Goal: Task Accomplishment & Management: Manage account settings

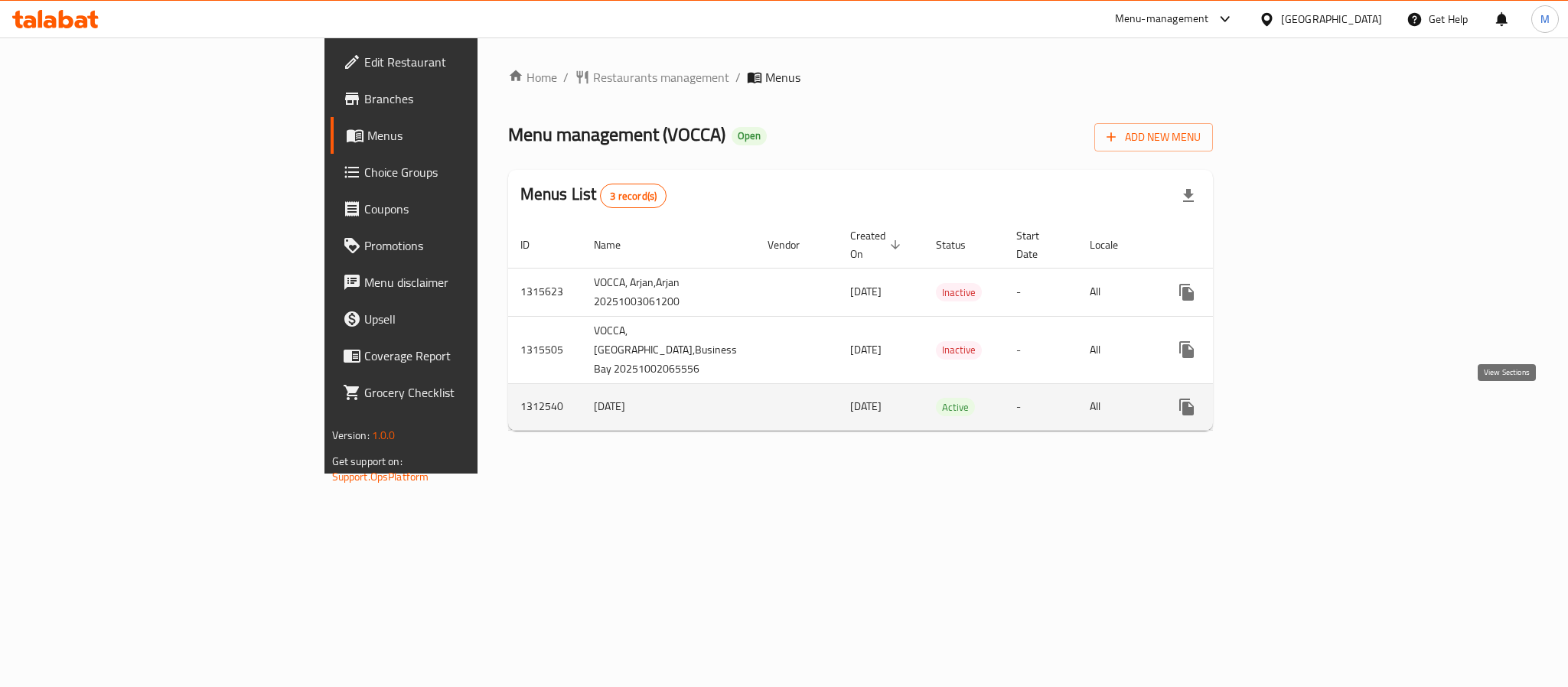
click at [1307, 400] on icon "enhanced table" at bounding box center [1297, 406] width 18 height 18
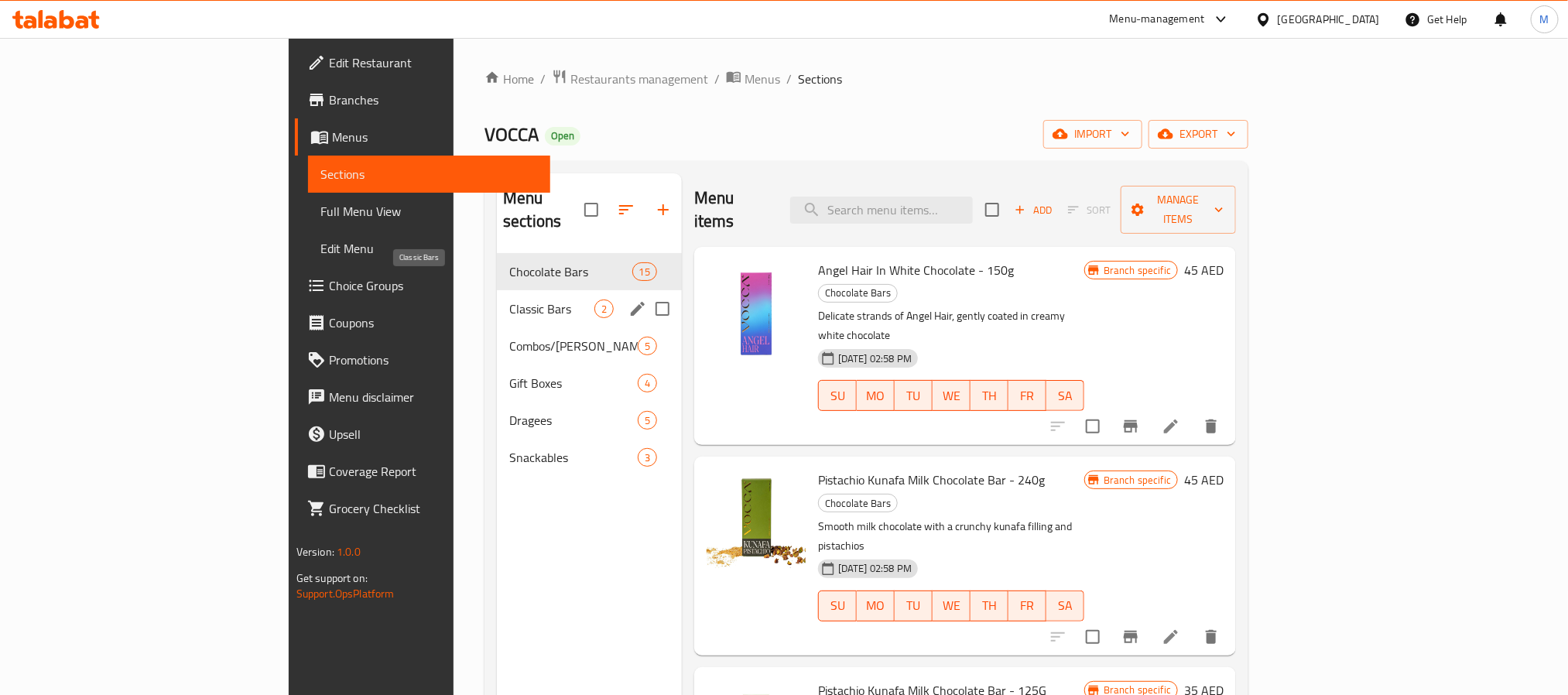
click at [509, 299] on span "Classic Bars" at bounding box center [552, 308] width 85 height 18
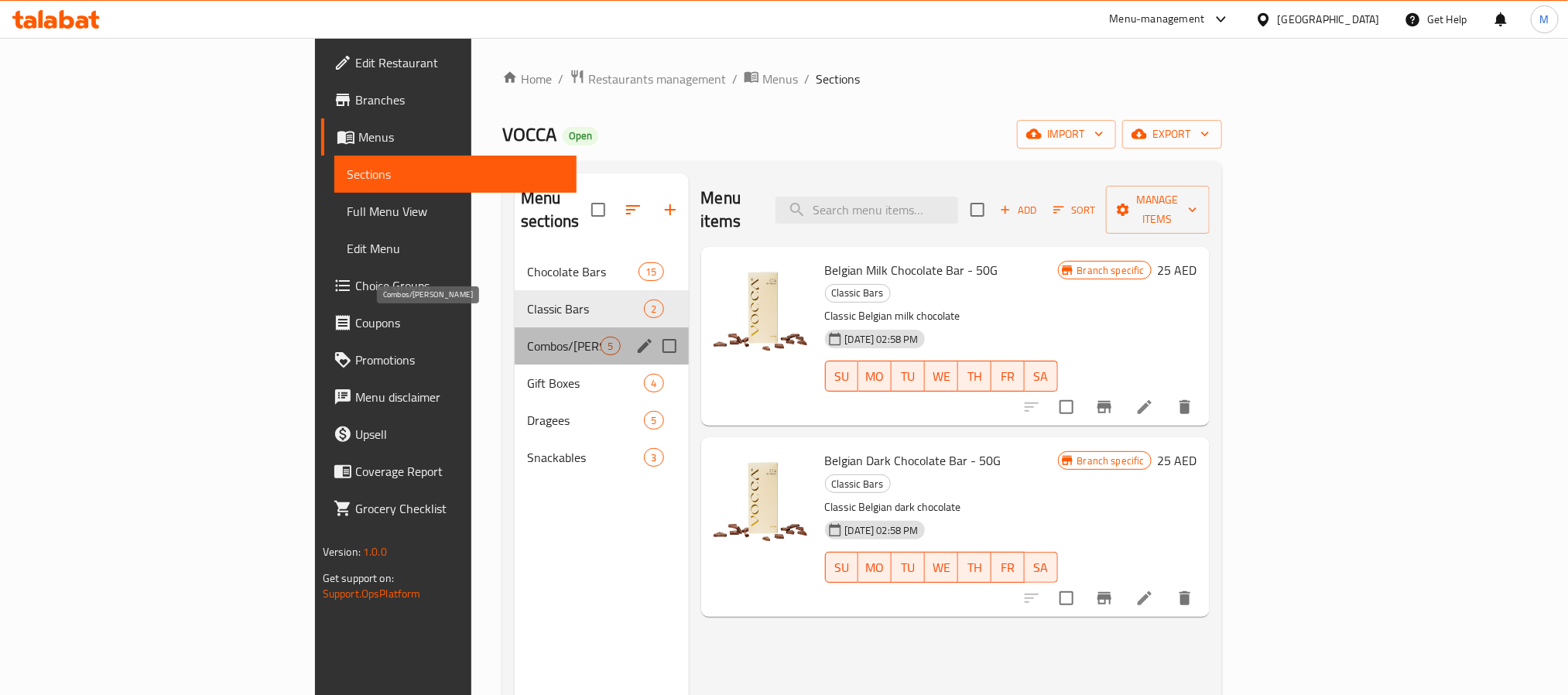
click at [527, 336] on span "Combos/Kunafa Treat" at bounding box center [564, 345] width 74 height 18
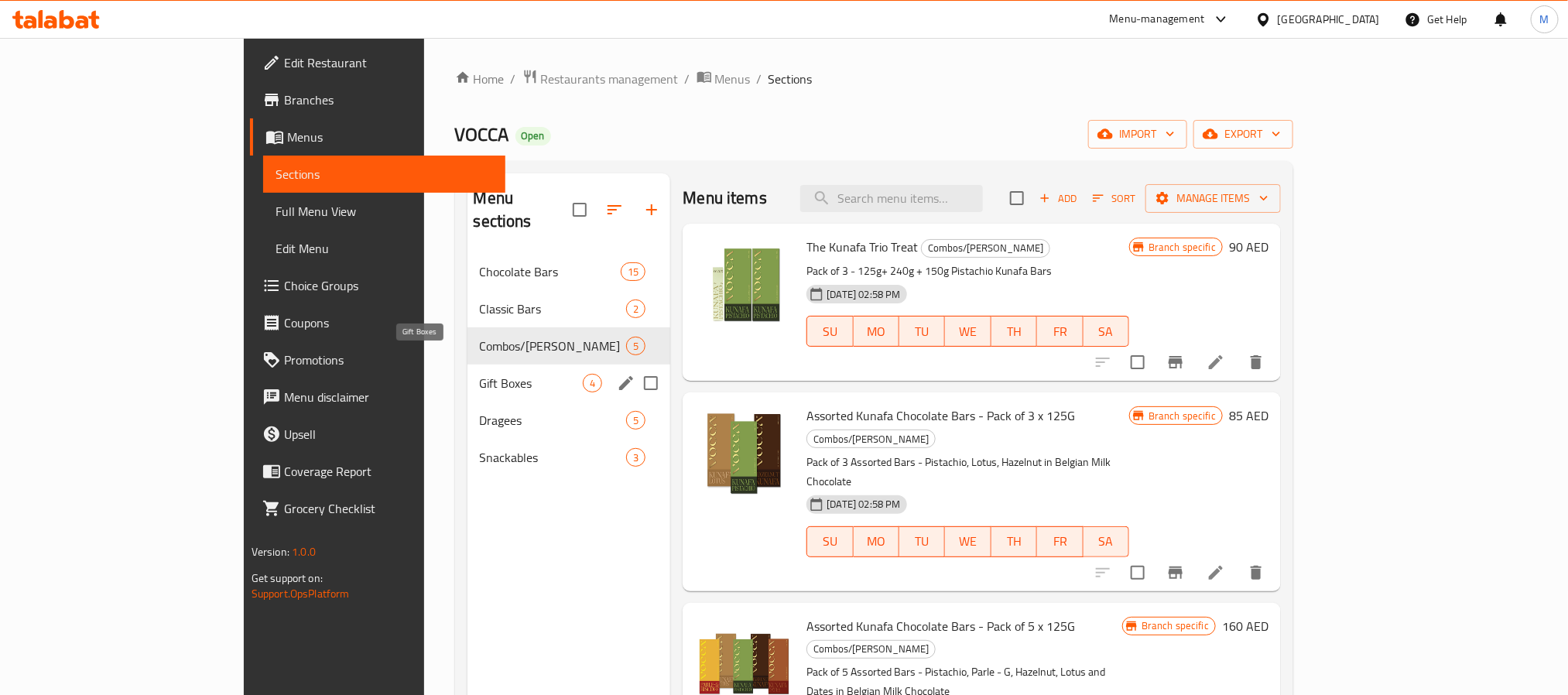
click at [480, 374] on span "Gift Boxes" at bounding box center [531, 382] width 104 height 18
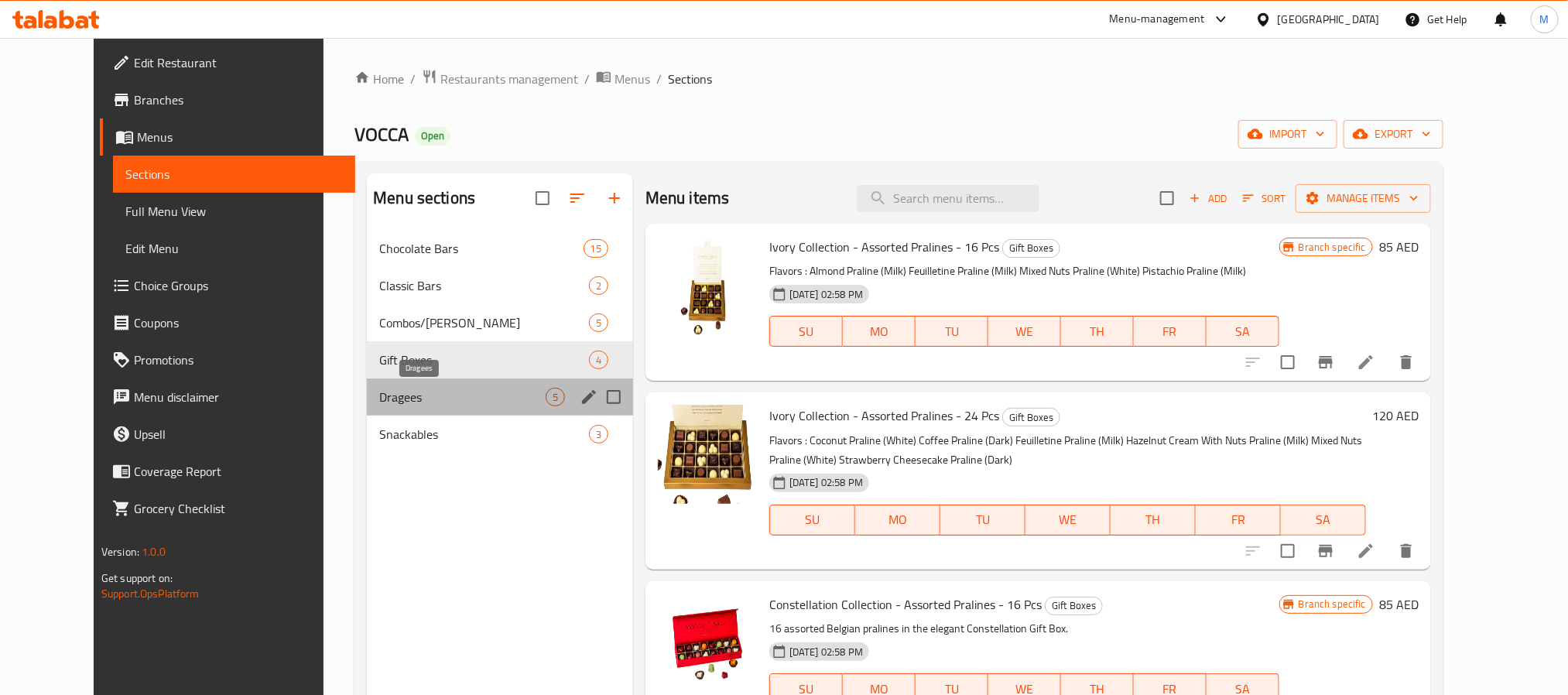
click at [419, 396] on span "Dragees" at bounding box center [462, 397] width 166 height 18
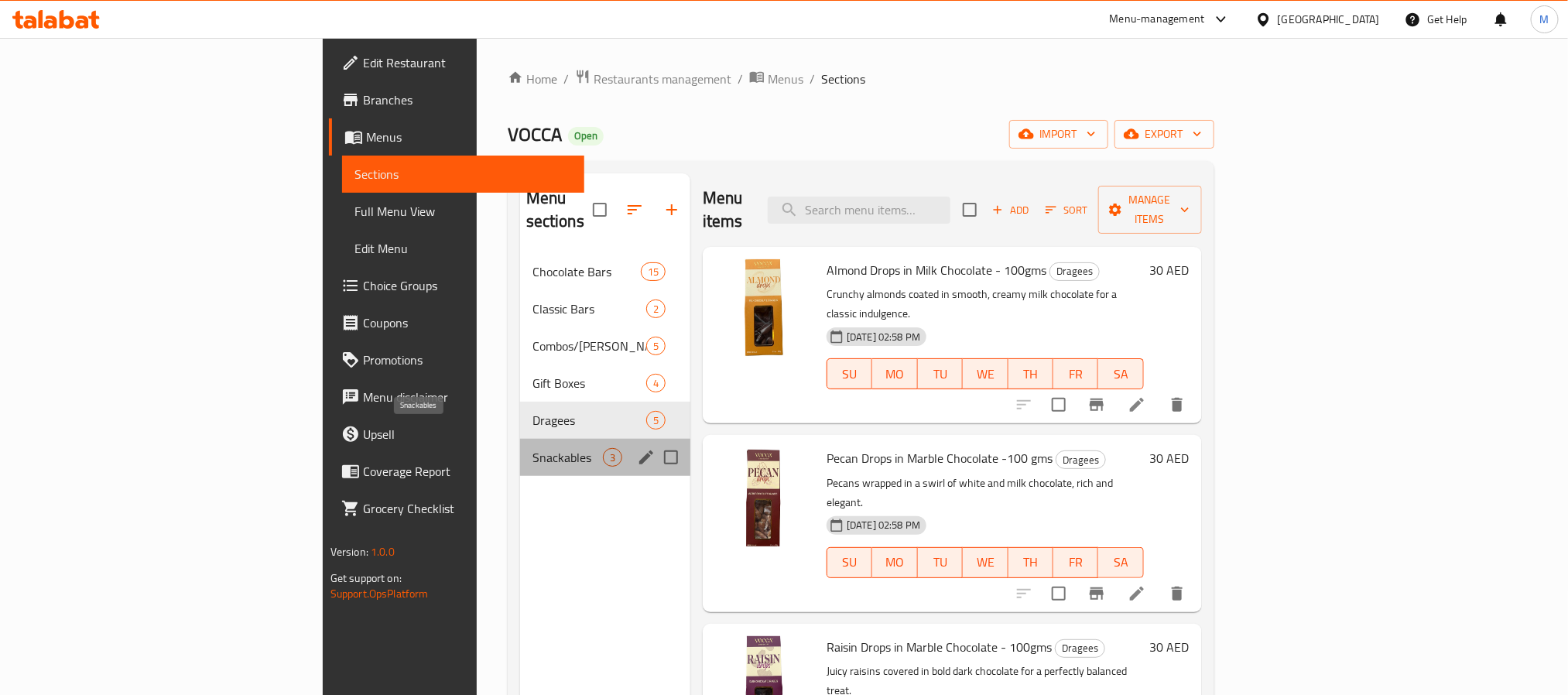
click at [533, 448] on span "Snackables" at bounding box center [568, 457] width 70 height 18
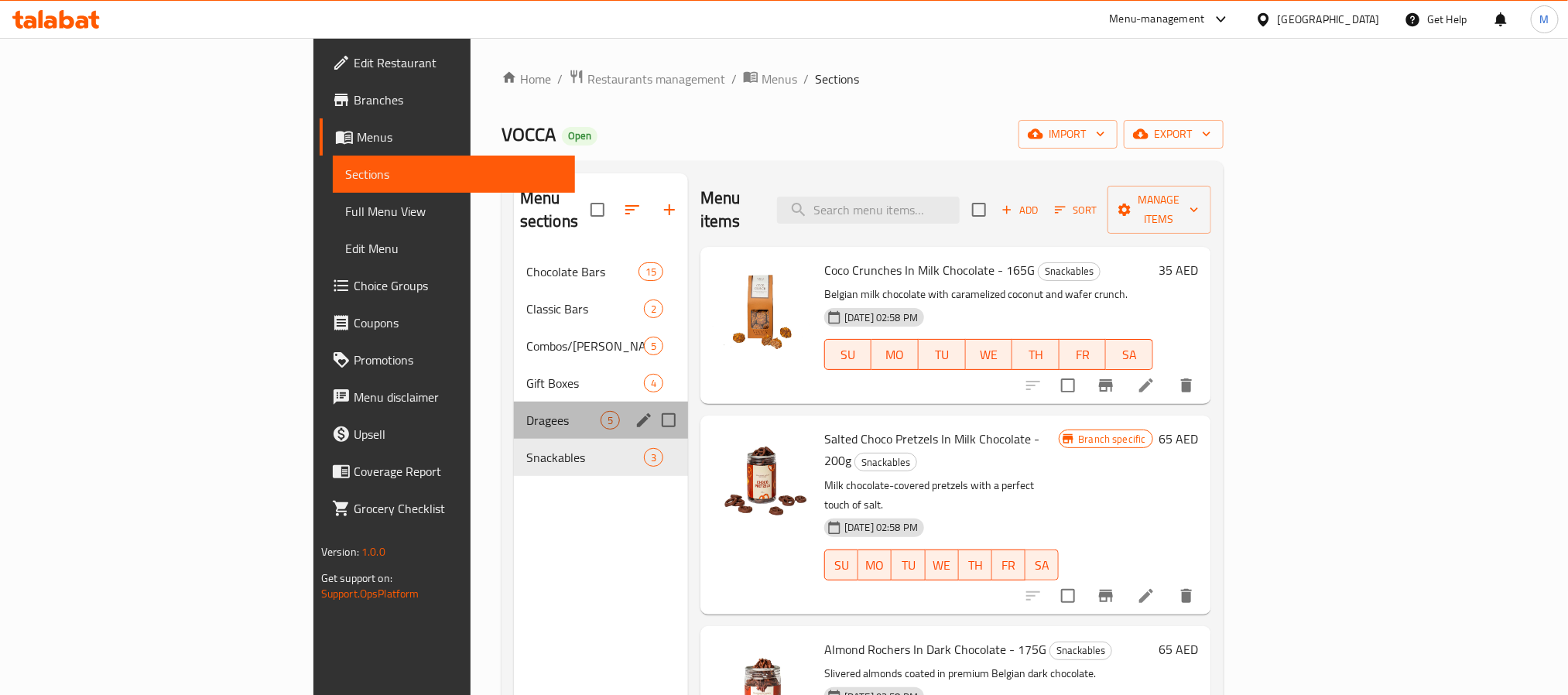
click at [514, 407] on div "Dragees 5" at bounding box center [601, 420] width 174 height 37
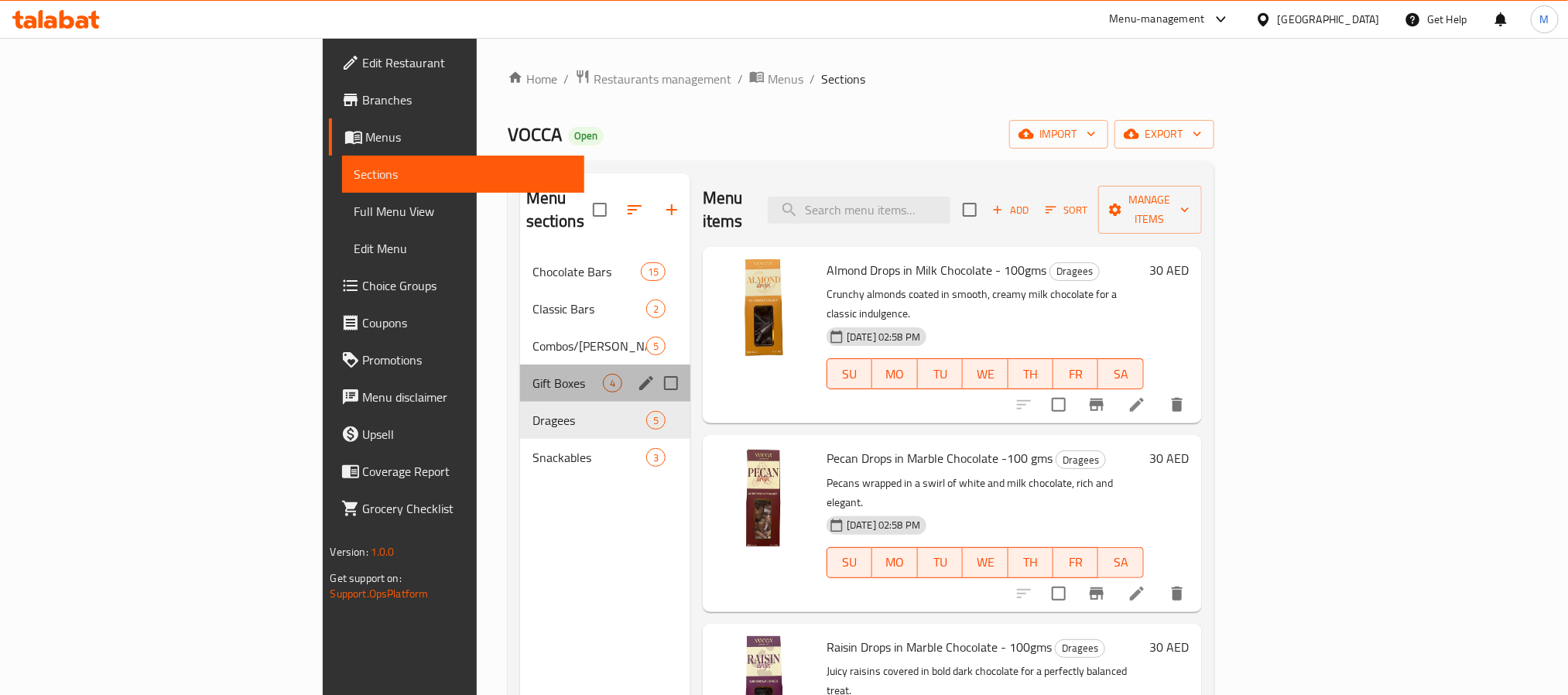
click at [520, 370] on div "Gift Boxes 4" at bounding box center [605, 383] width 170 height 37
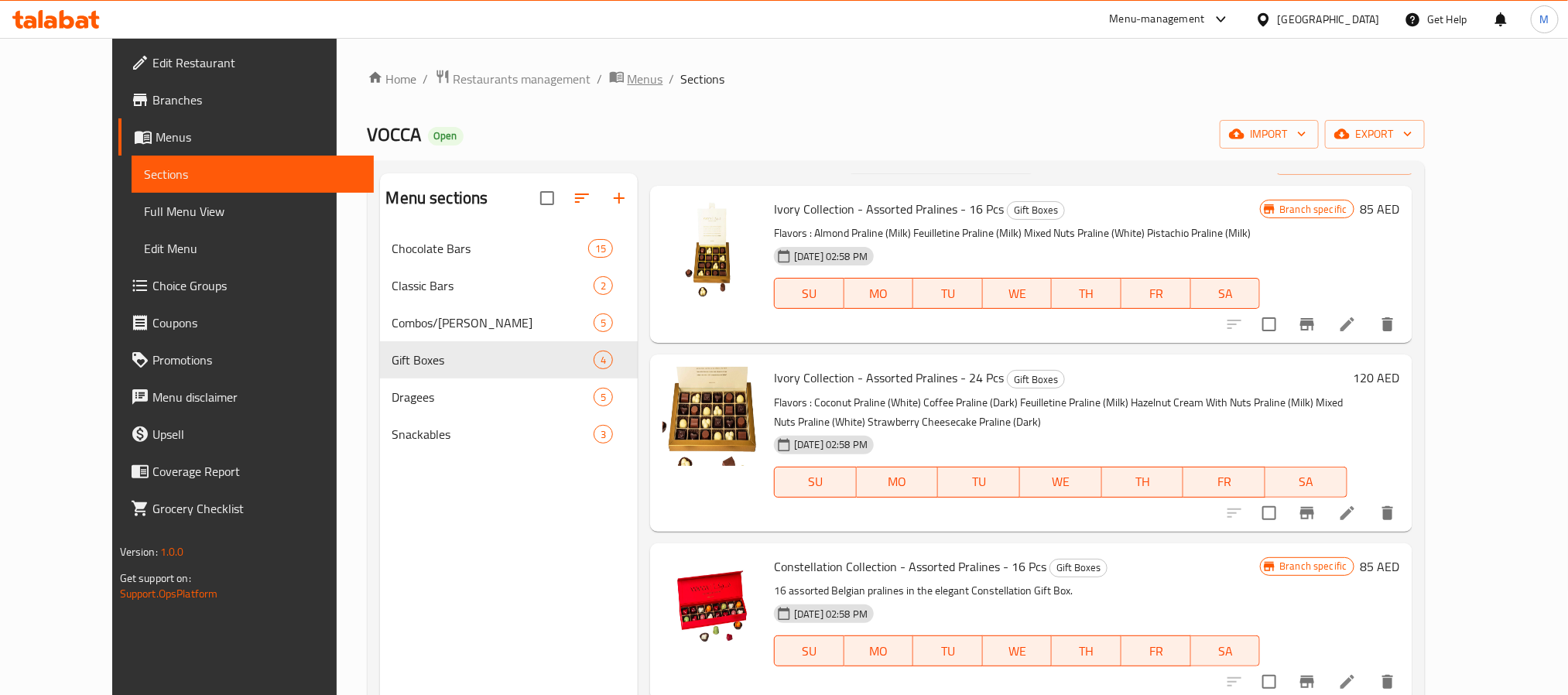
click at [609, 73] on icon "breadcrumb" at bounding box center [617, 77] width 16 height 16
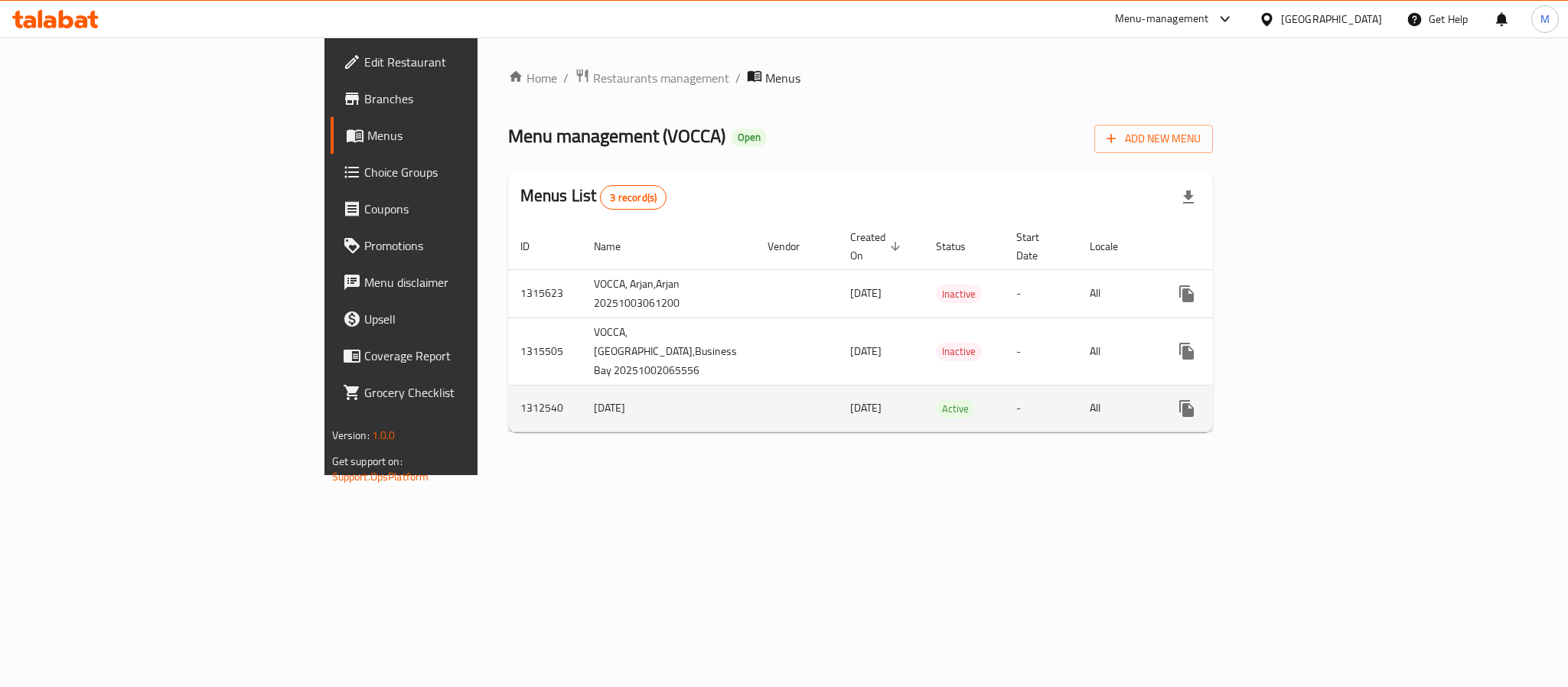
click at [1307, 412] on icon "enhanced table" at bounding box center [1297, 408] width 18 height 18
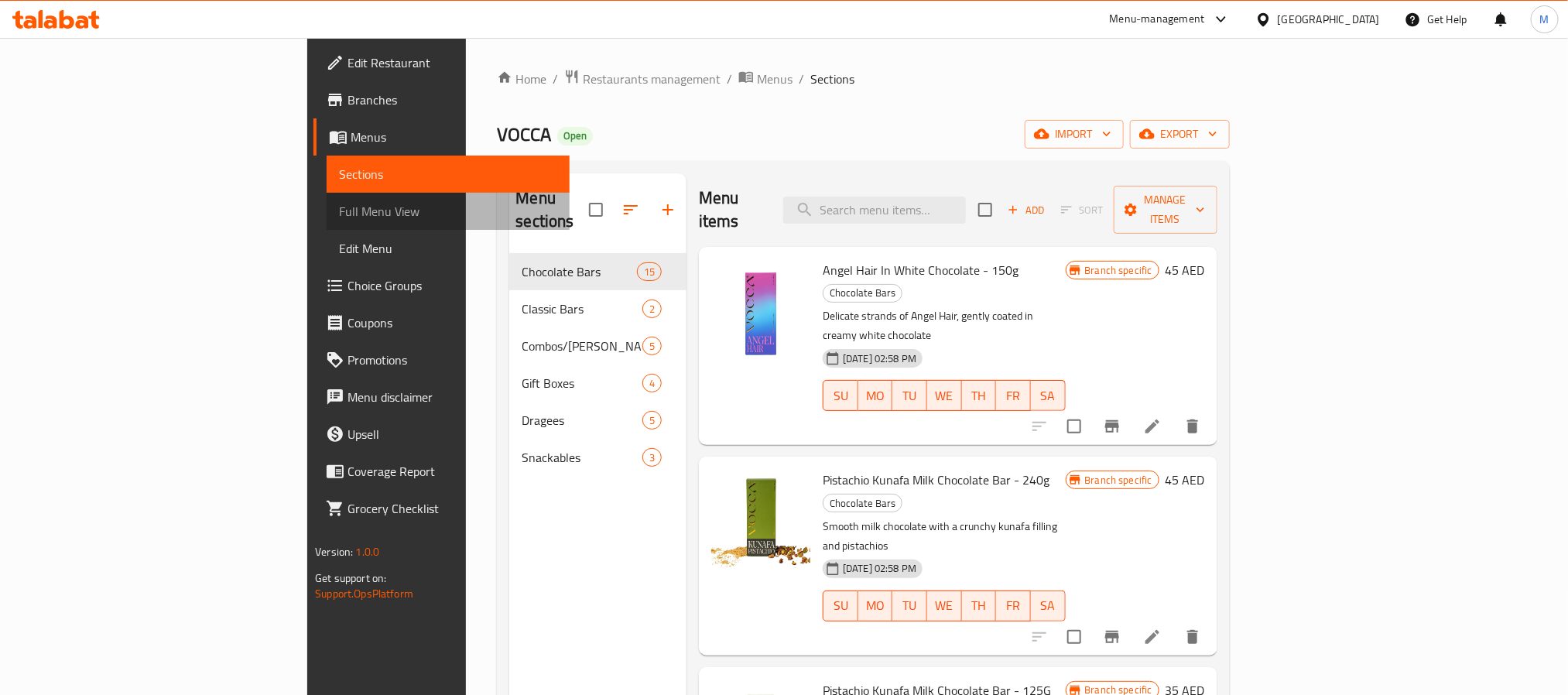
click at [339, 204] on span "Full Menu View" at bounding box center [447, 211] width 218 height 18
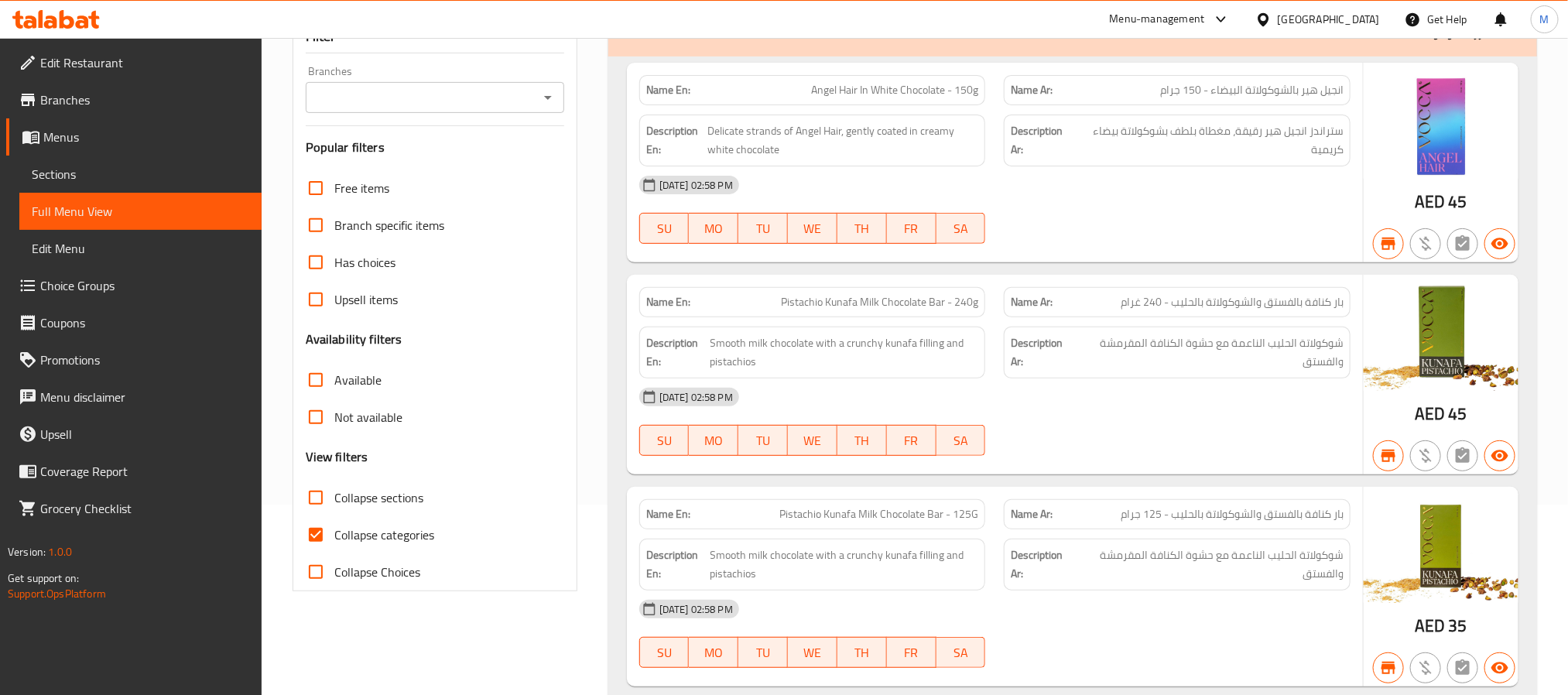
scroll to position [232, 0]
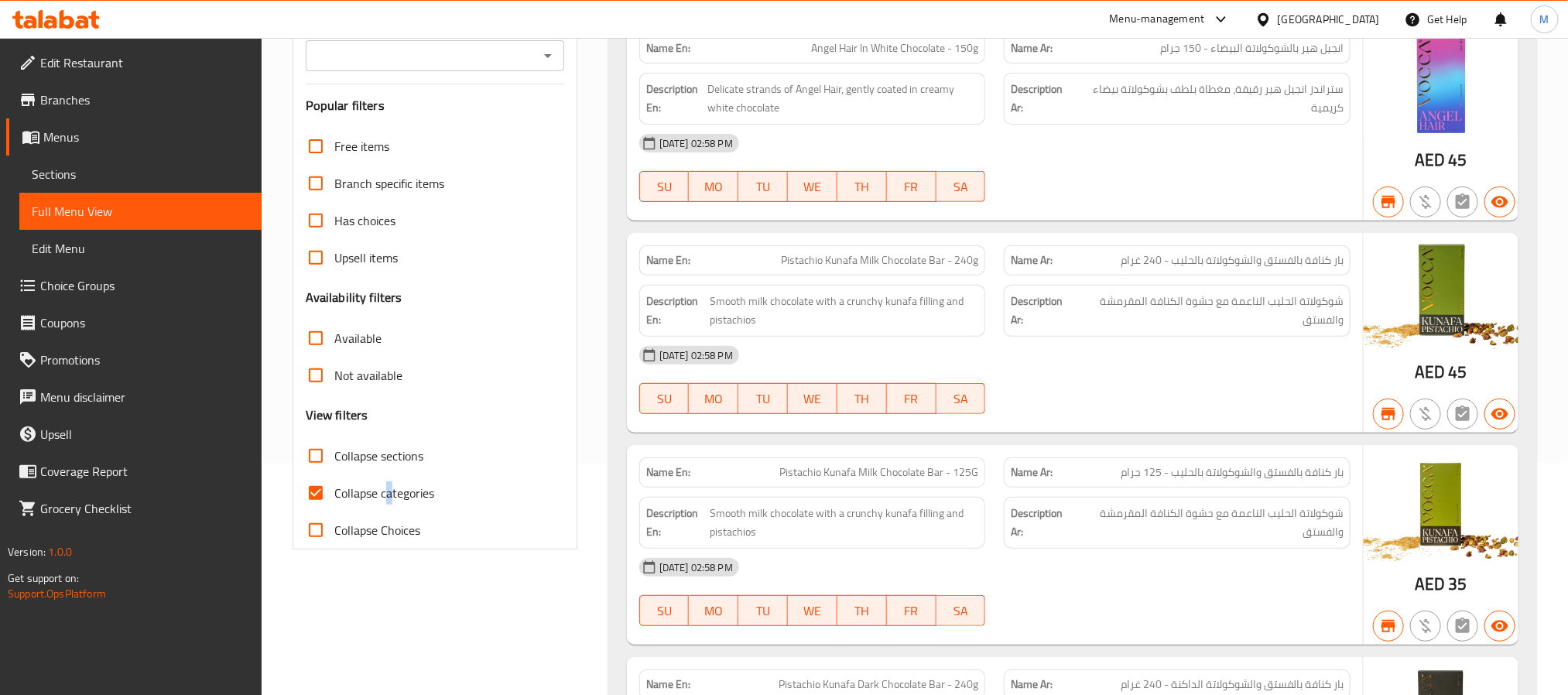
drag, startPoint x: 389, startPoint y: 483, endPoint x: 474, endPoint y: 477, distance: 85.2
click at [390, 484] on span "Collapse categories" at bounding box center [384, 492] width 100 height 18
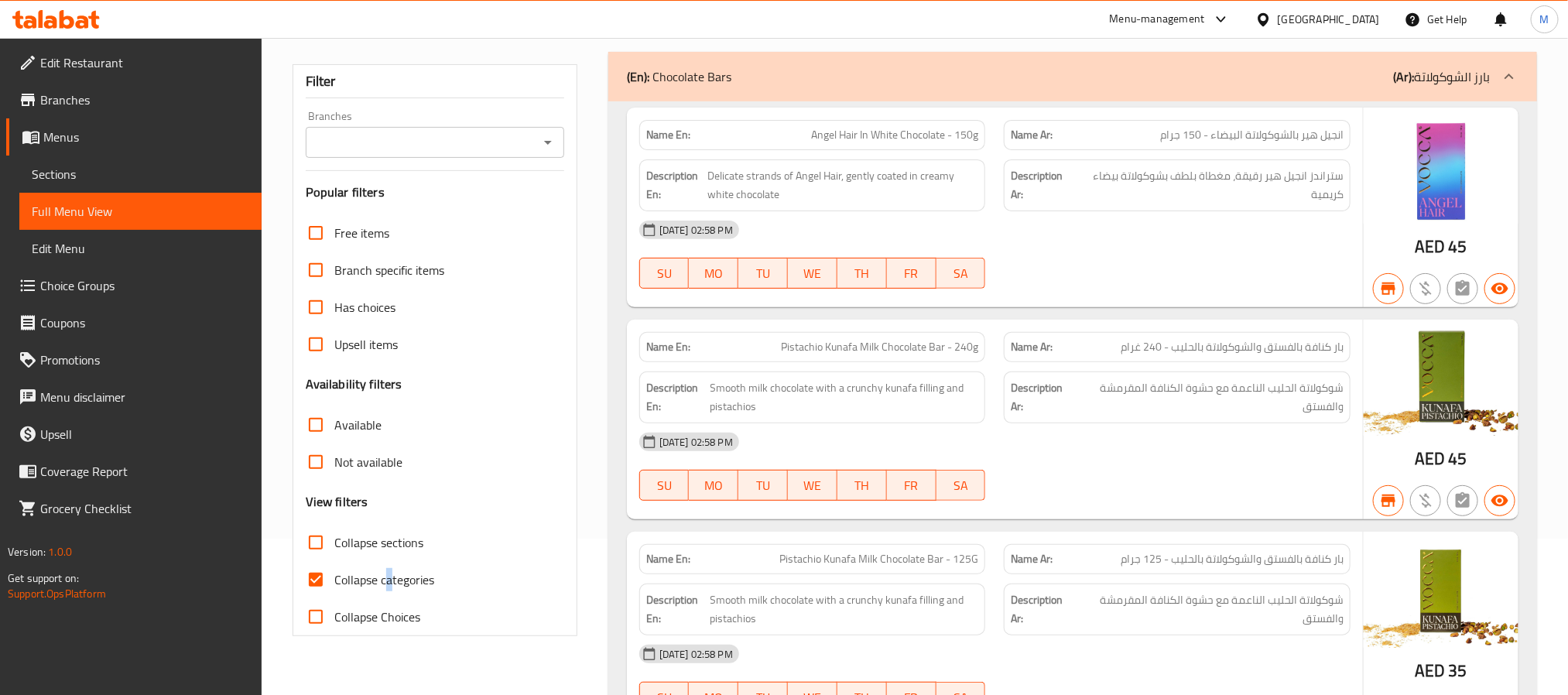
scroll to position [116, 0]
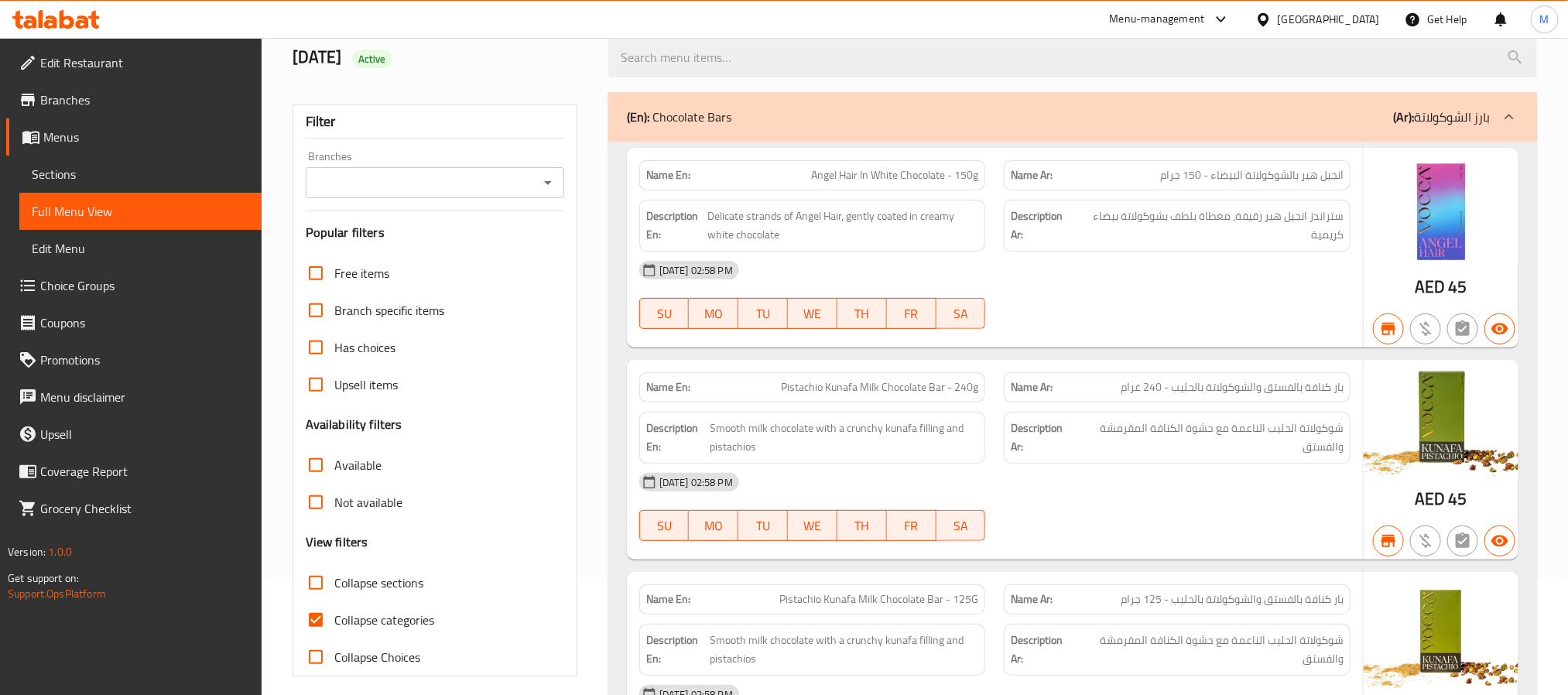
click at [409, 625] on span "Collapse categories" at bounding box center [384, 619] width 100 height 18
click at [334, 625] on input "Collapse categories" at bounding box center [315, 620] width 37 height 37
checkbox input "false"
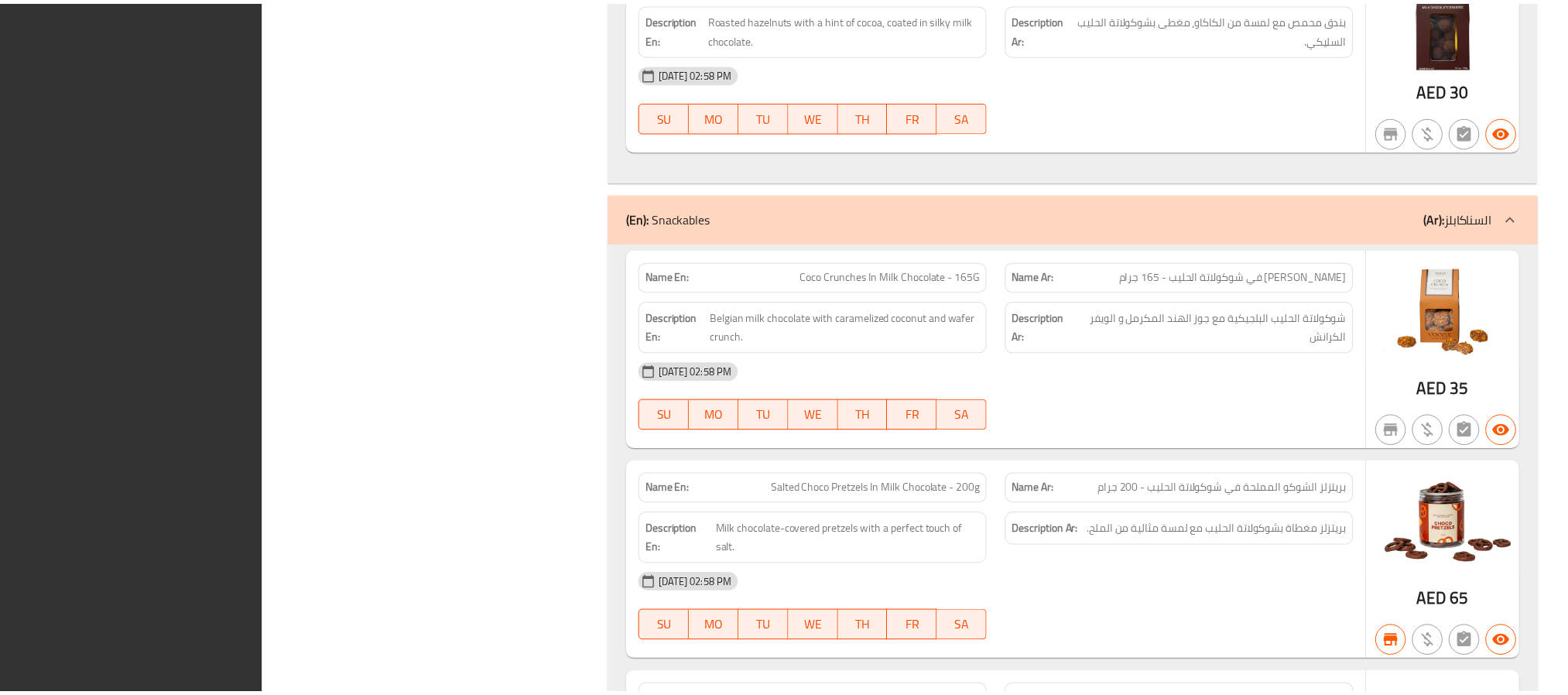
scroll to position [7272, 0]
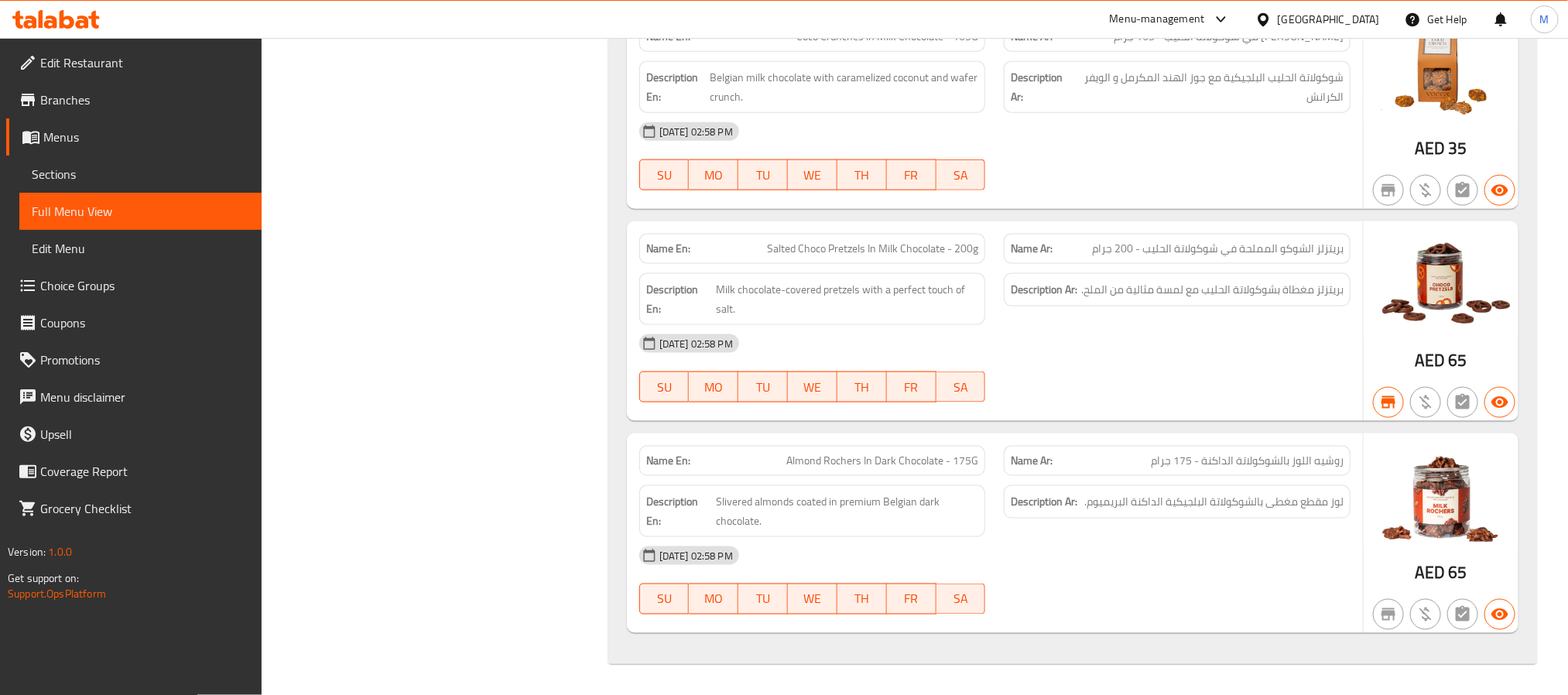
drag, startPoint x: 526, startPoint y: 483, endPoint x: 565, endPoint y: 465, distance: 43.0
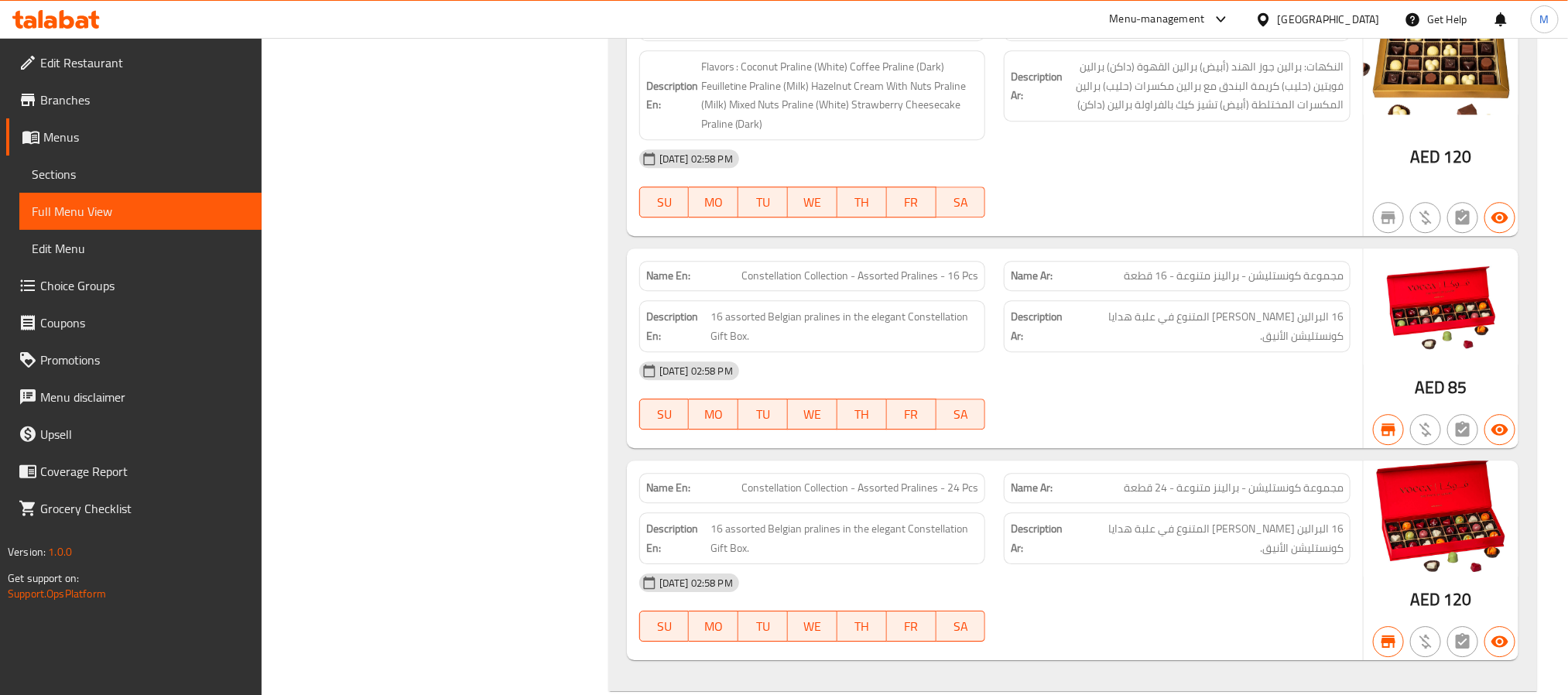
scroll to position [0, 0]
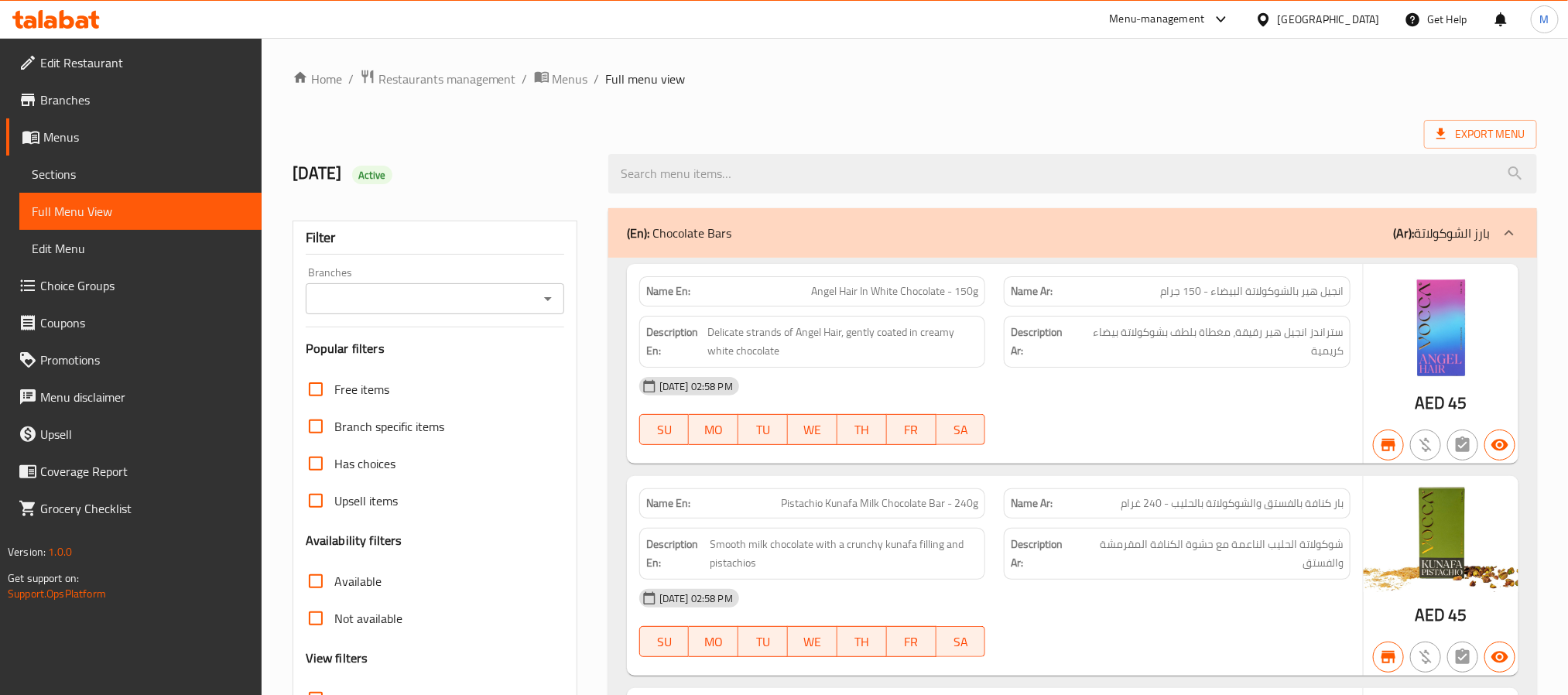
click at [556, 312] on div "Branches" at bounding box center [435, 298] width 259 height 31
drag, startPoint x: 545, startPoint y: 282, endPoint x: 550, endPoint y: 294, distance: 13.0
click at [546, 282] on div "Branches Branches" at bounding box center [435, 291] width 259 height 47
click at [550, 294] on icon "Open" at bounding box center [548, 298] width 18 height 18
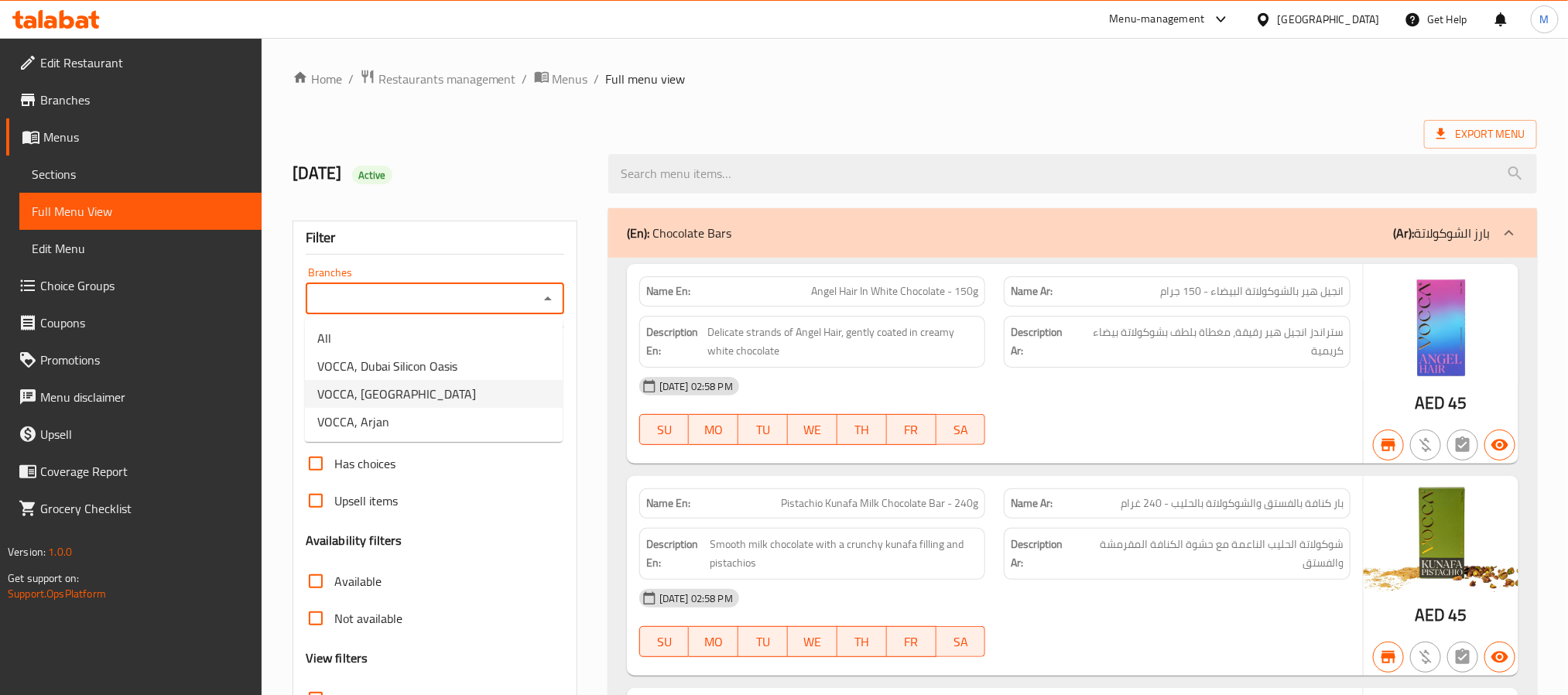
click at [503, 389] on li "VOCCA, Business Bay" at bounding box center [434, 393] width 258 height 28
type input "VOCCA, Business Bay"
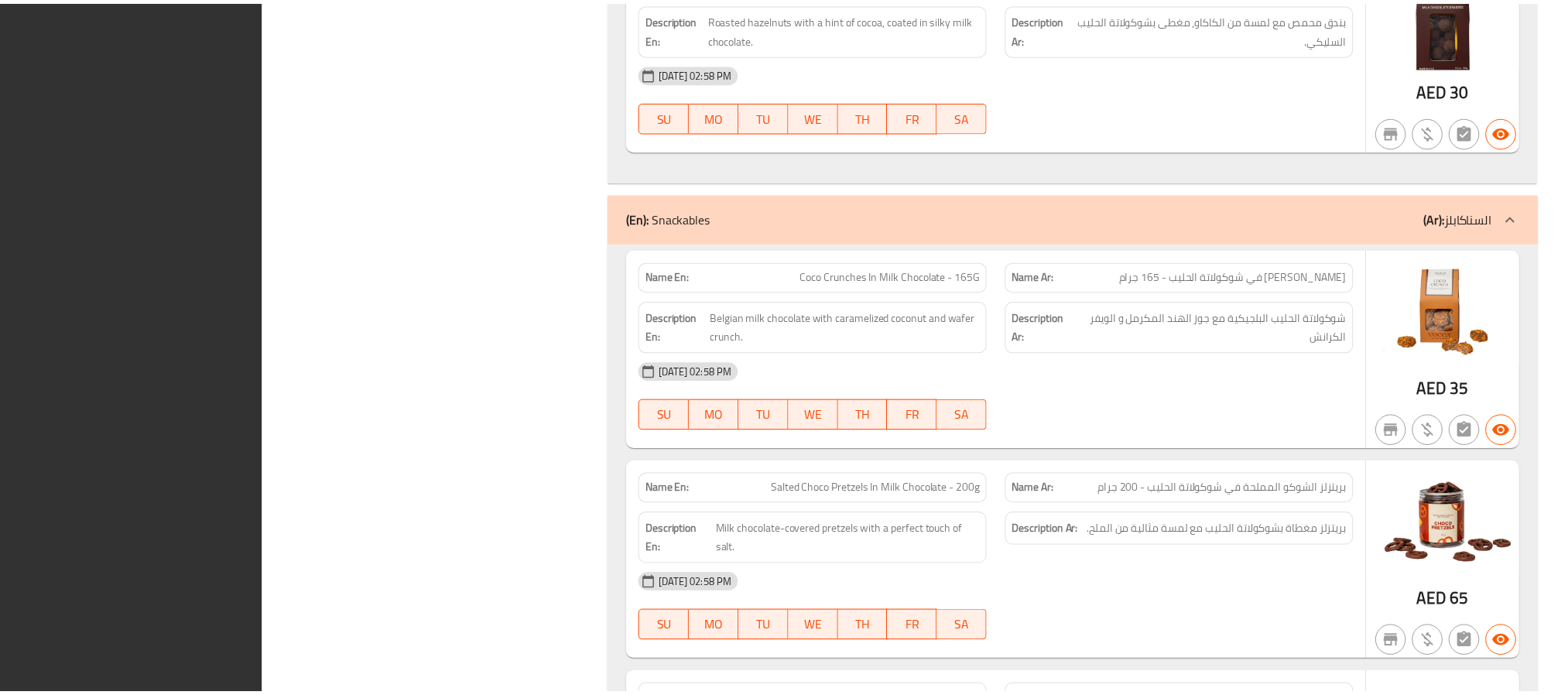
scroll to position [7272, 0]
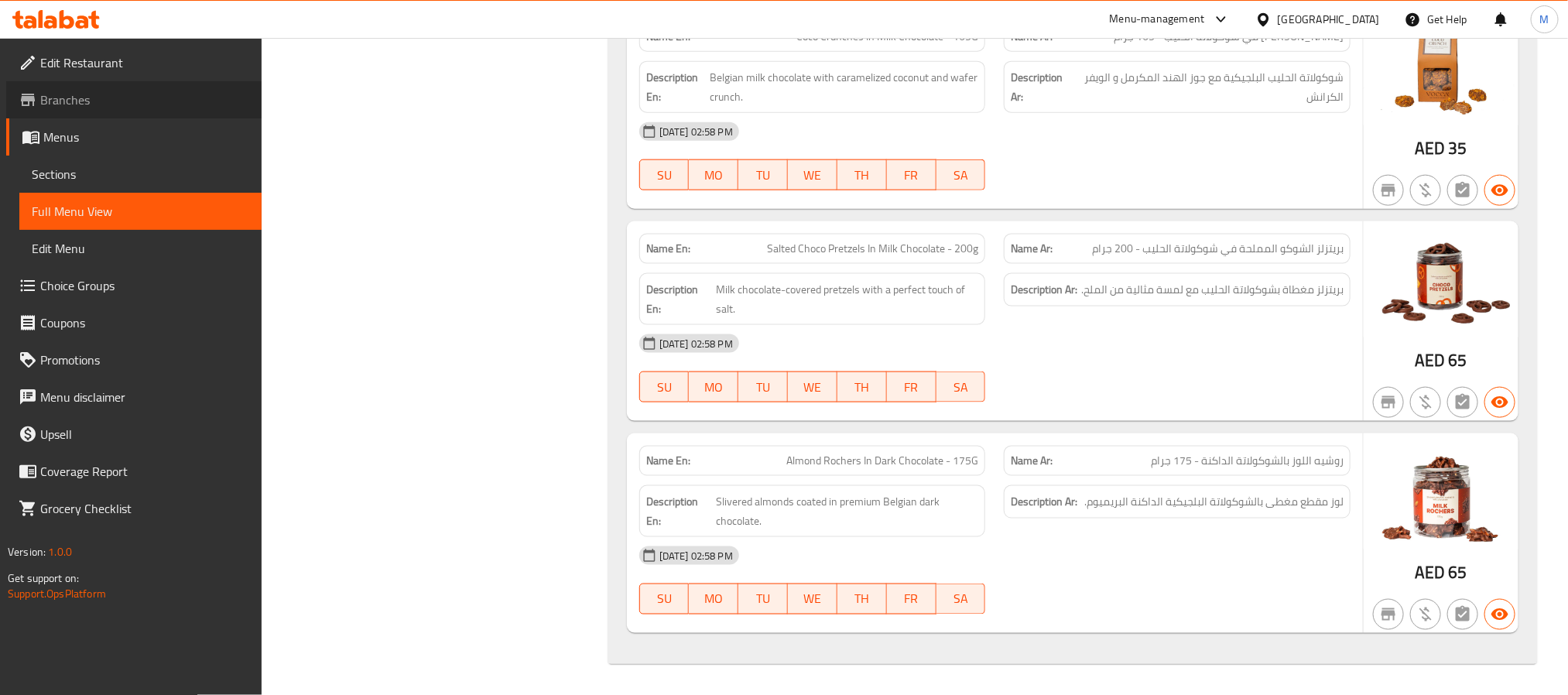
click at [90, 108] on span "Branches" at bounding box center [145, 99] width 209 height 18
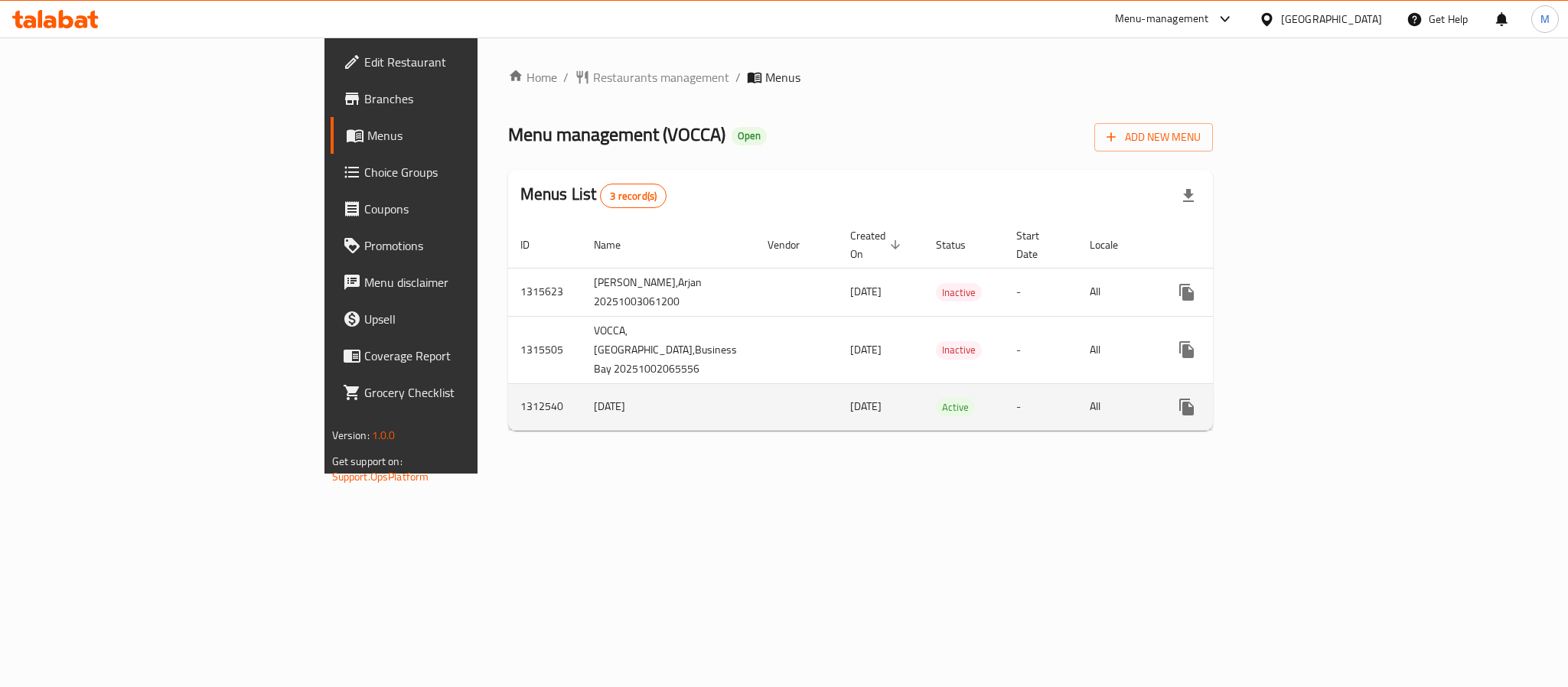
click at [508, 404] on td "1312540" at bounding box center [545, 407] width 74 height 47
copy td "1312540"
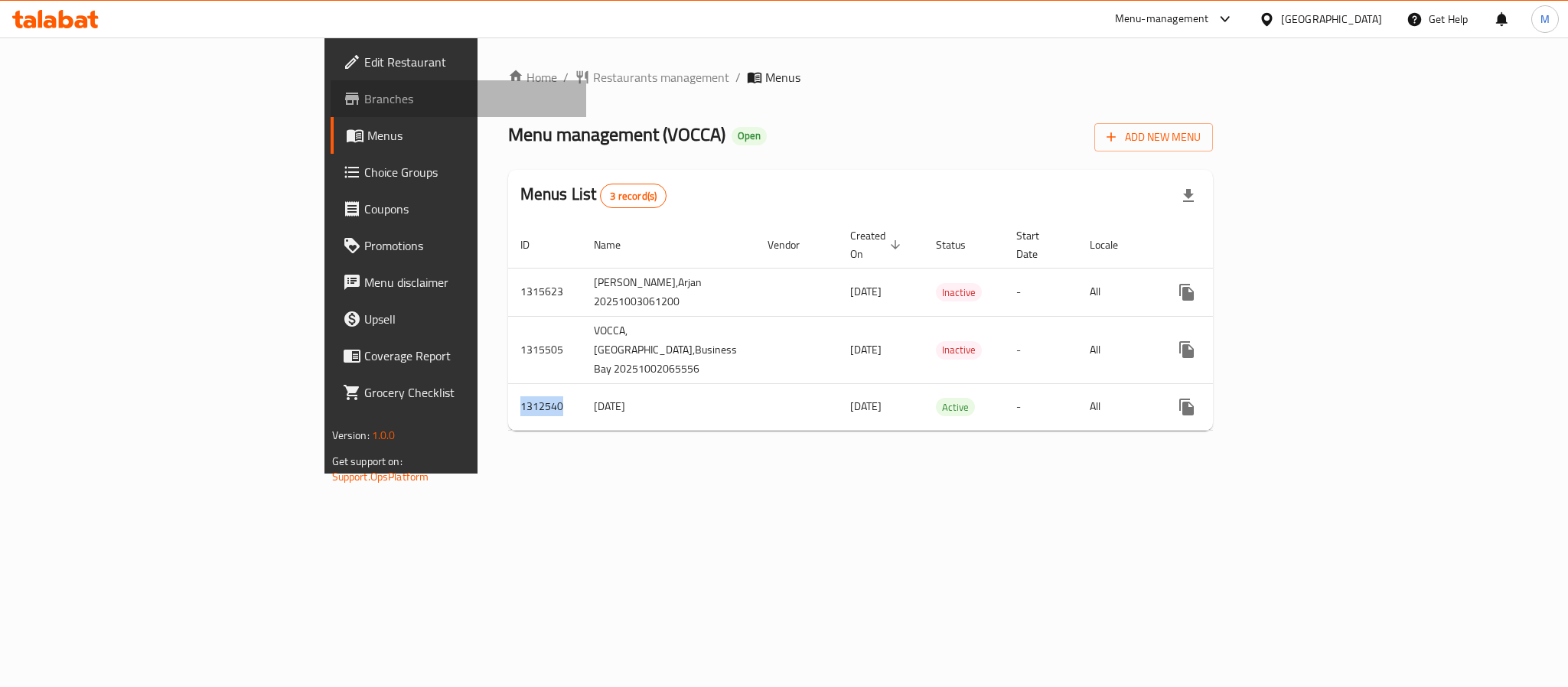
click at [364, 103] on span "Branches" at bounding box center [469, 98] width 210 height 18
